Goal: Information Seeking & Learning: Learn about a topic

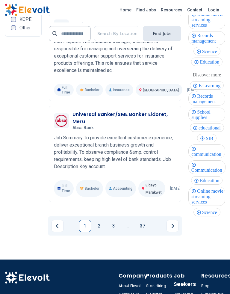
scroll to position [1723, 0]
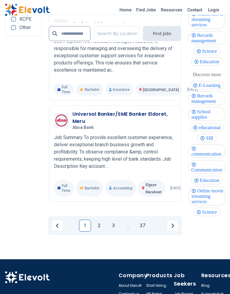
click at [99, 219] on link "2" at bounding box center [99, 225] width 12 height 12
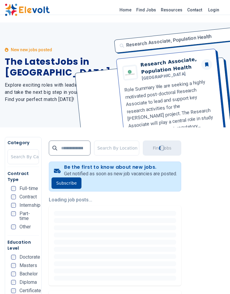
scroll to position [47, 0]
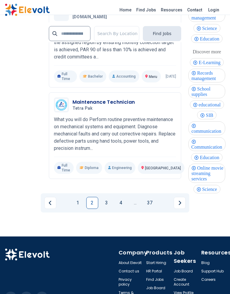
scroll to position [1727, 0]
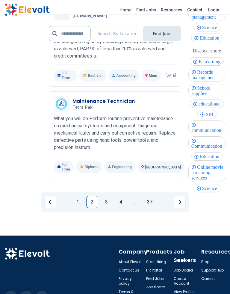
click at [107, 204] on link "3" at bounding box center [107, 202] width 12 height 12
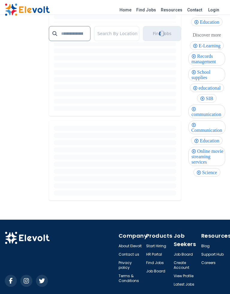
scroll to position [0, 0]
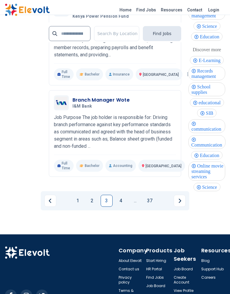
scroll to position [1738, 0]
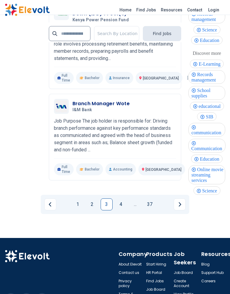
click at [122, 210] on link "4" at bounding box center [121, 204] width 12 height 12
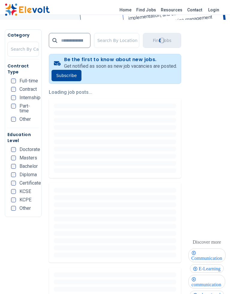
scroll to position [117, 0]
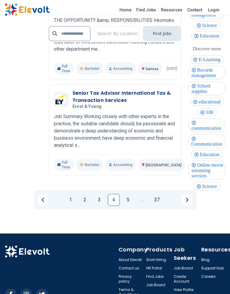
scroll to position [1706, 0]
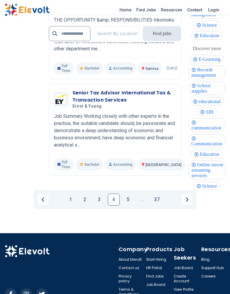
click at [129, 205] on link "5" at bounding box center [128, 199] width 12 height 12
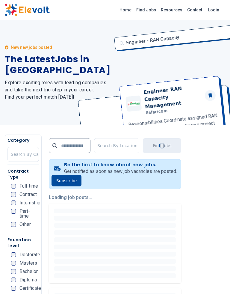
scroll to position [0, 0]
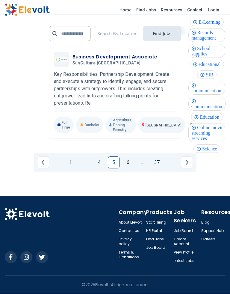
scroll to position [1747, 0]
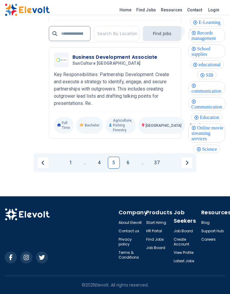
click at [128, 169] on link "6" at bounding box center [128, 163] width 12 height 12
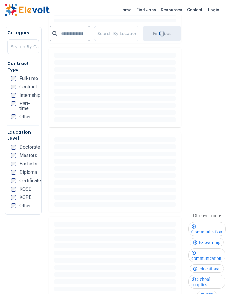
scroll to position [0, 0]
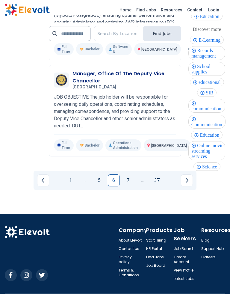
scroll to position [1766, 0]
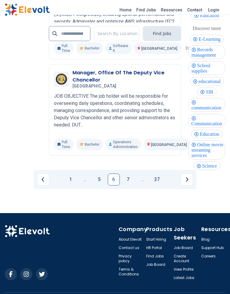
click at [128, 186] on link "7" at bounding box center [128, 180] width 12 height 12
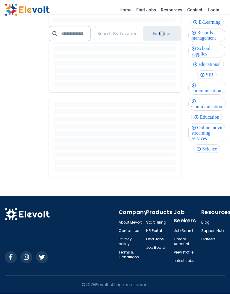
scroll to position [0, 0]
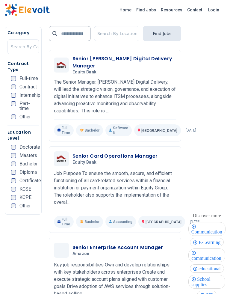
scroll to position [1704, 0]
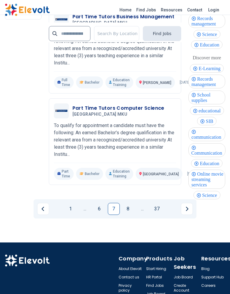
click at [128, 212] on link "8" at bounding box center [128, 209] width 12 height 12
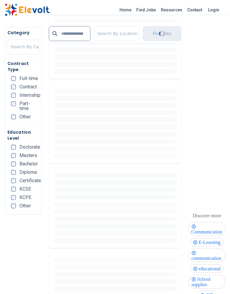
scroll to position [292, 0]
